Goal: Find contact information: Find contact information

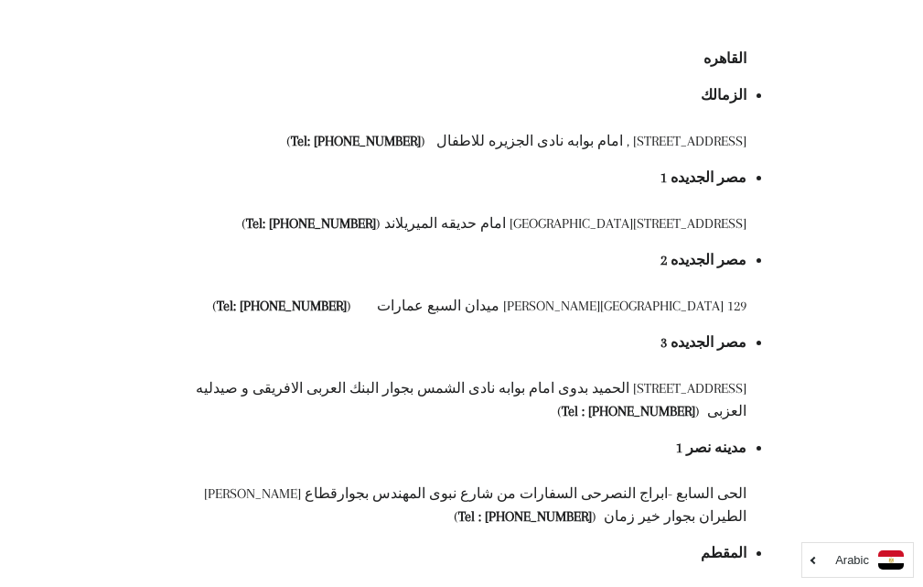
scroll to position [275, 0]
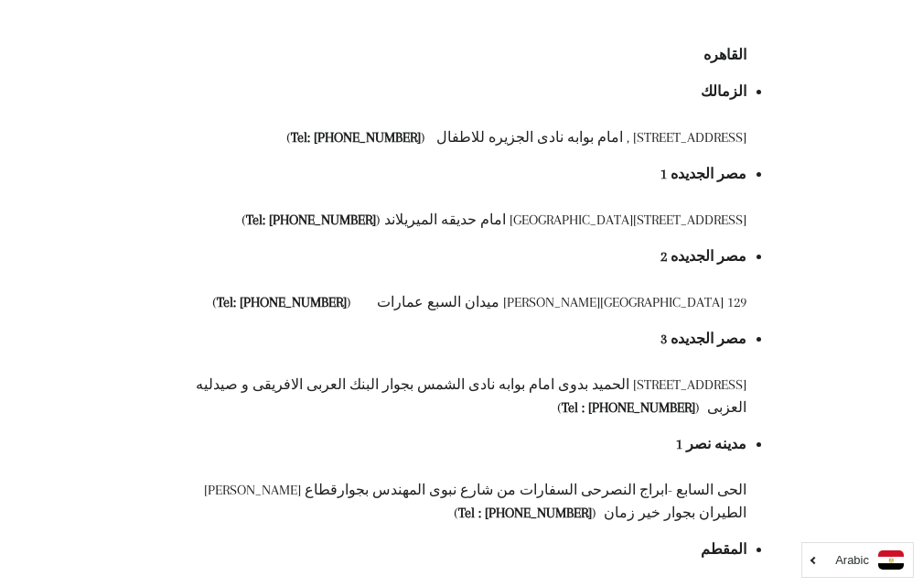
click at [662, 262] on li "مصر الجديده 2" at bounding box center [471, 256] width 552 height 23
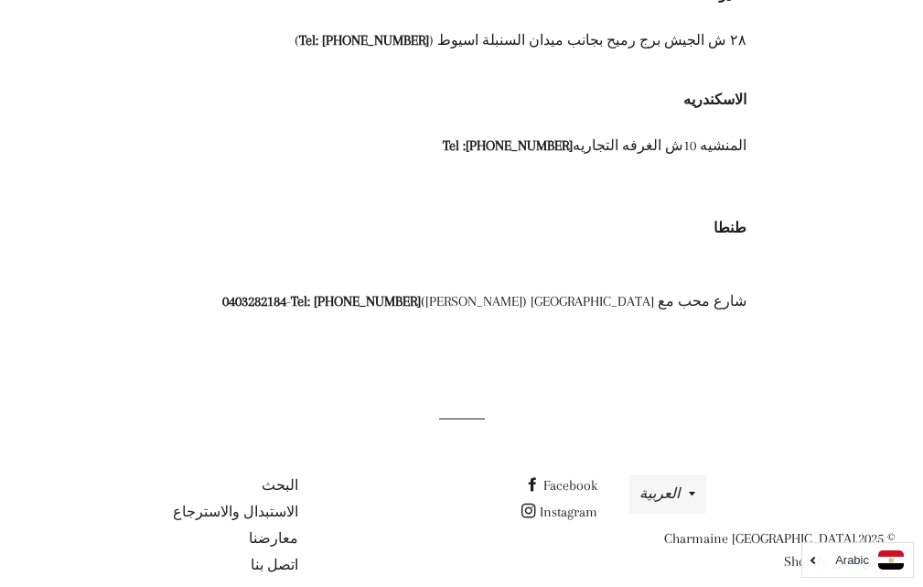
scroll to position [1830, 0]
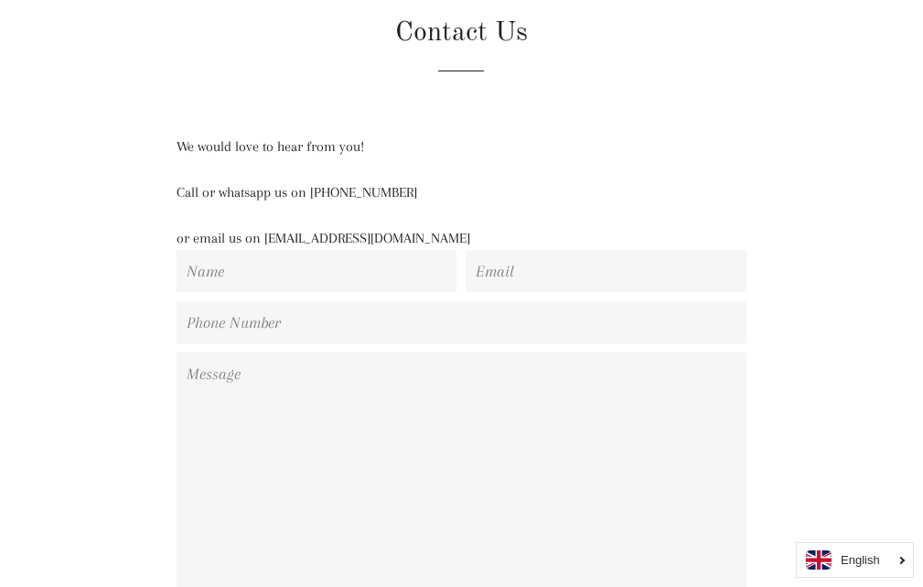
scroll to position [183, 0]
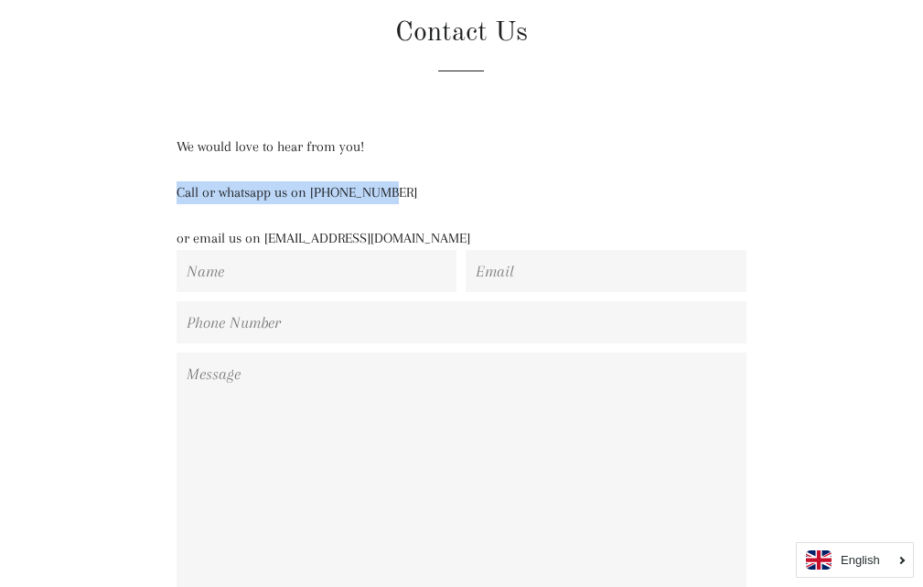
drag, startPoint x: 179, startPoint y: 185, endPoint x: 398, endPoint y: 181, distance: 218.8
click at [398, 181] on p "Call or whatsapp us on 01129223988" at bounding box center [462, 192] width 570 height 23
click at [399, 200] on p "Call or whatsapp us on 01129223988" at bounding box center [462, 192] width 570 height 23
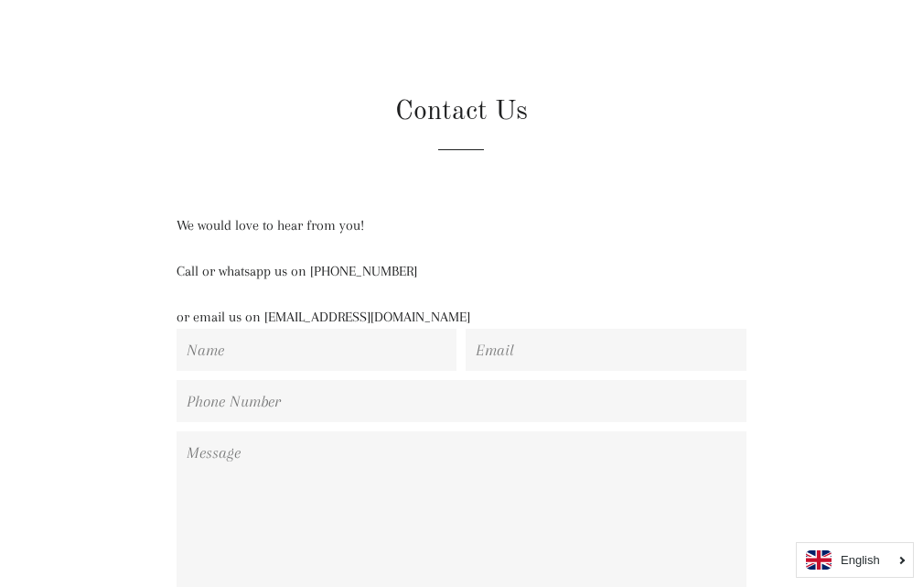
scroll to position [0, 0]
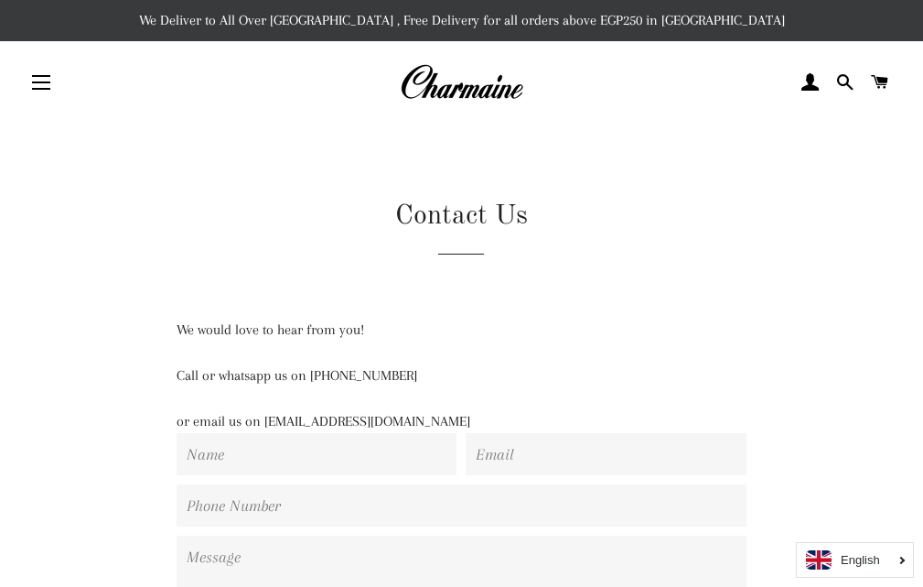
click at [197, 432] on p "or email us on contact@charmaineegypt.com" at bounding box center [462, 421] width 570 height 23
click at [190, 432] on p "or email us on contact@charmaineegypt.com" at bounding box center [462, 421] width 570 height 23
click at [189, 424] on p "or email us on contact@charmaineegypt.com" at bounding box center [462, 421] width 570 height 23
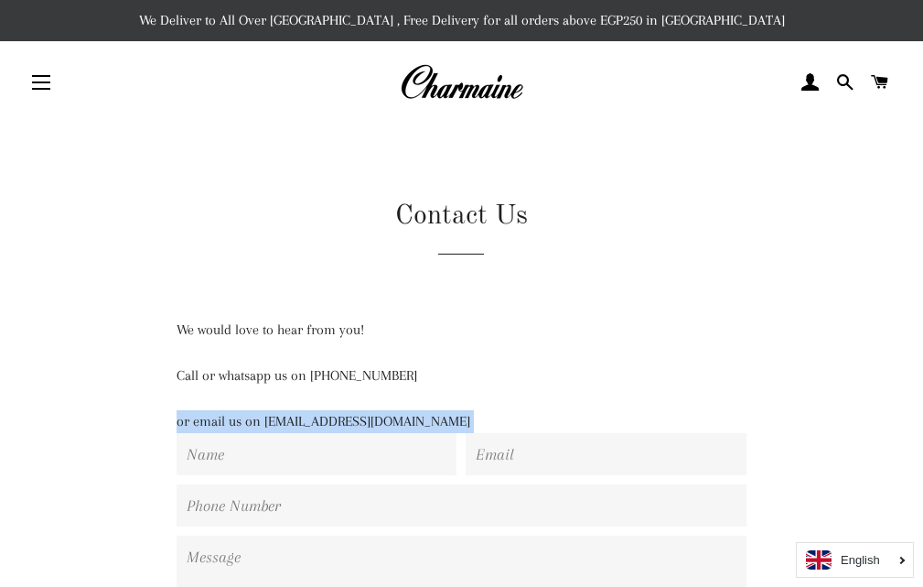
click at [189, 424] on p "or email us on contact@charmaineegypt.com" at bounding box center [462, 421] width 570 height 23
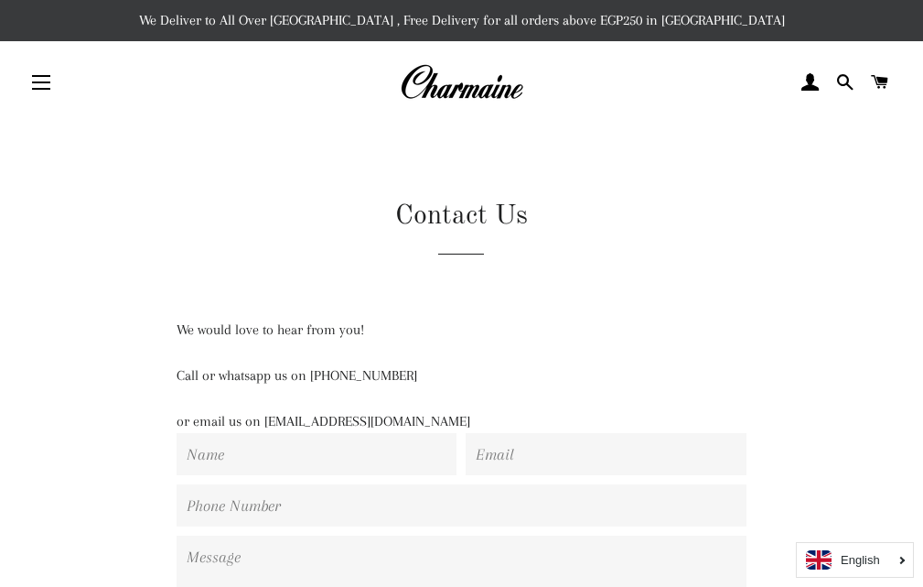
click at [131, 441] on div "We would love to hear from you! Call or whatsapp us on 01129223988 or email us …" at bounding box center [448, 593] width 747 height 550
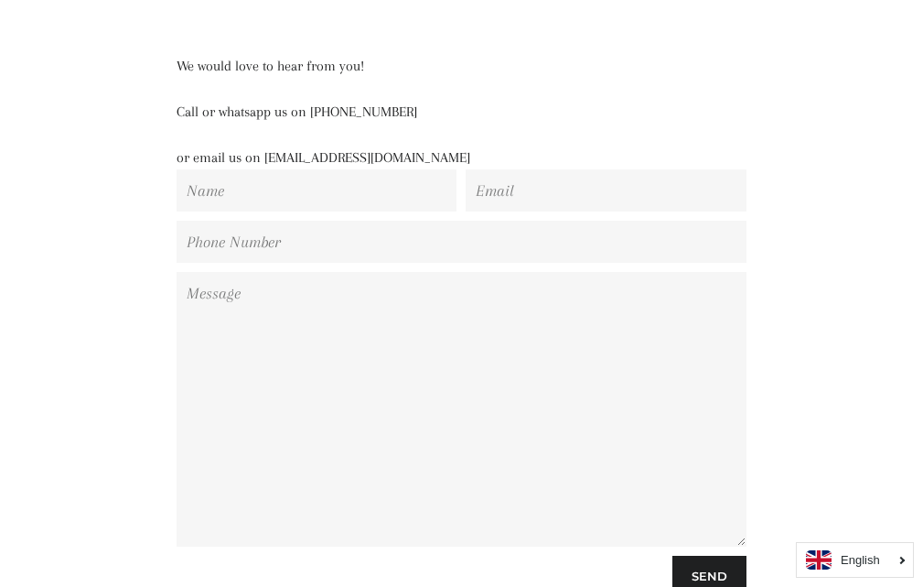
scroll to position [573, 0]
